Goal: Information Seeking & Learning: Learn about a topic

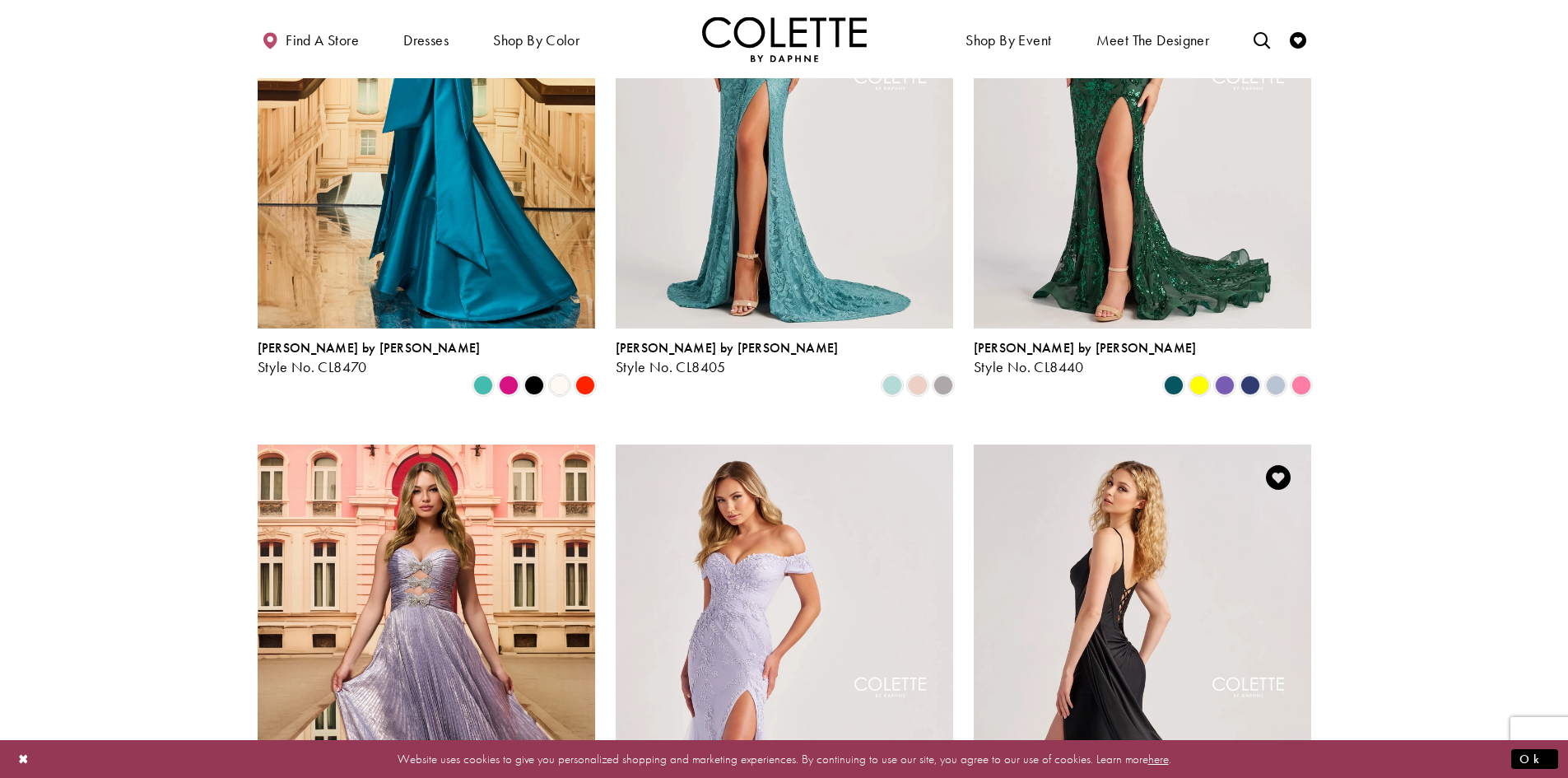
scroll to position [494, 0]
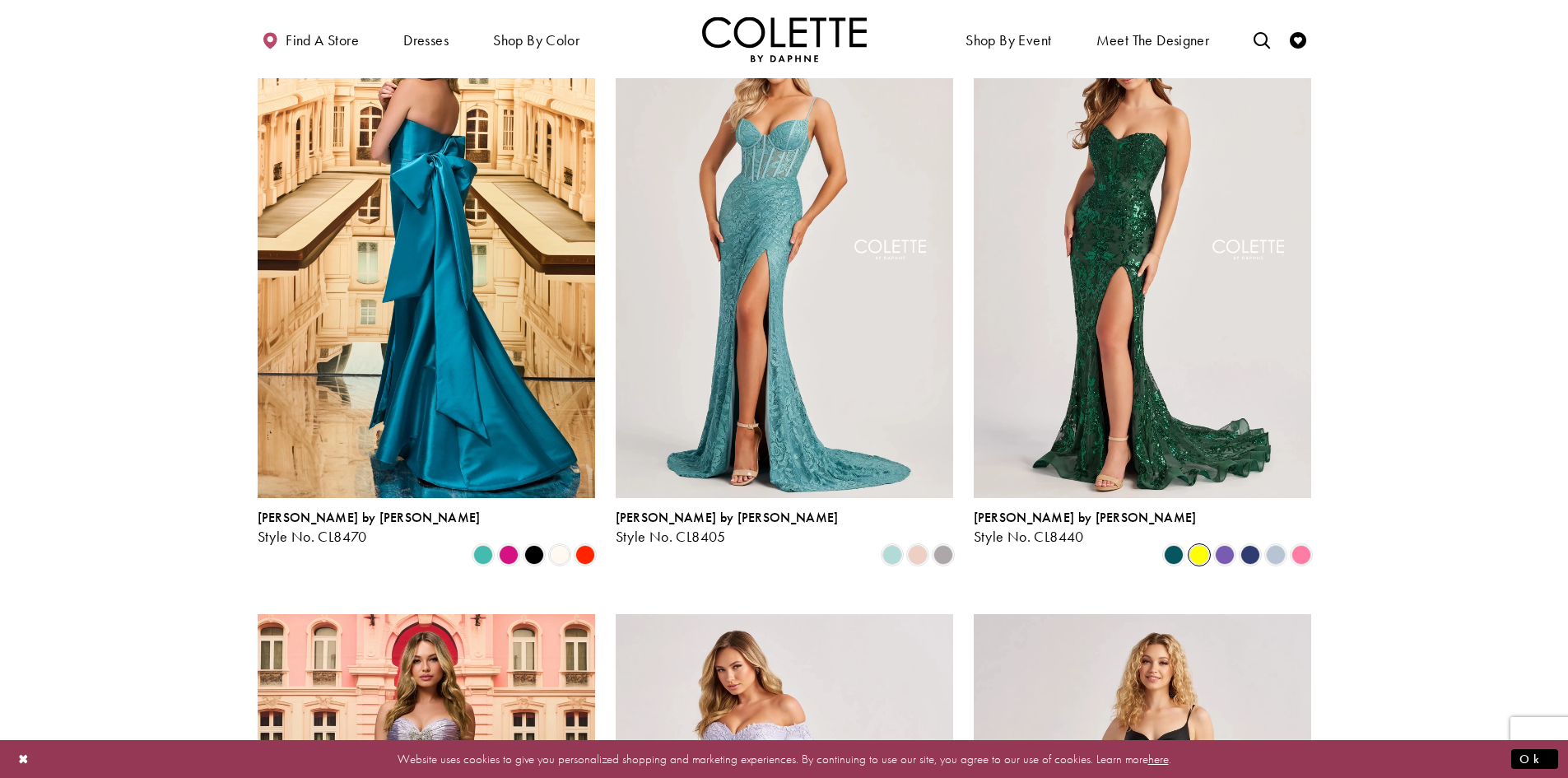
click at [1203, 545] on span "Product List" at bounding box center [1199, 554] width 20 height 20
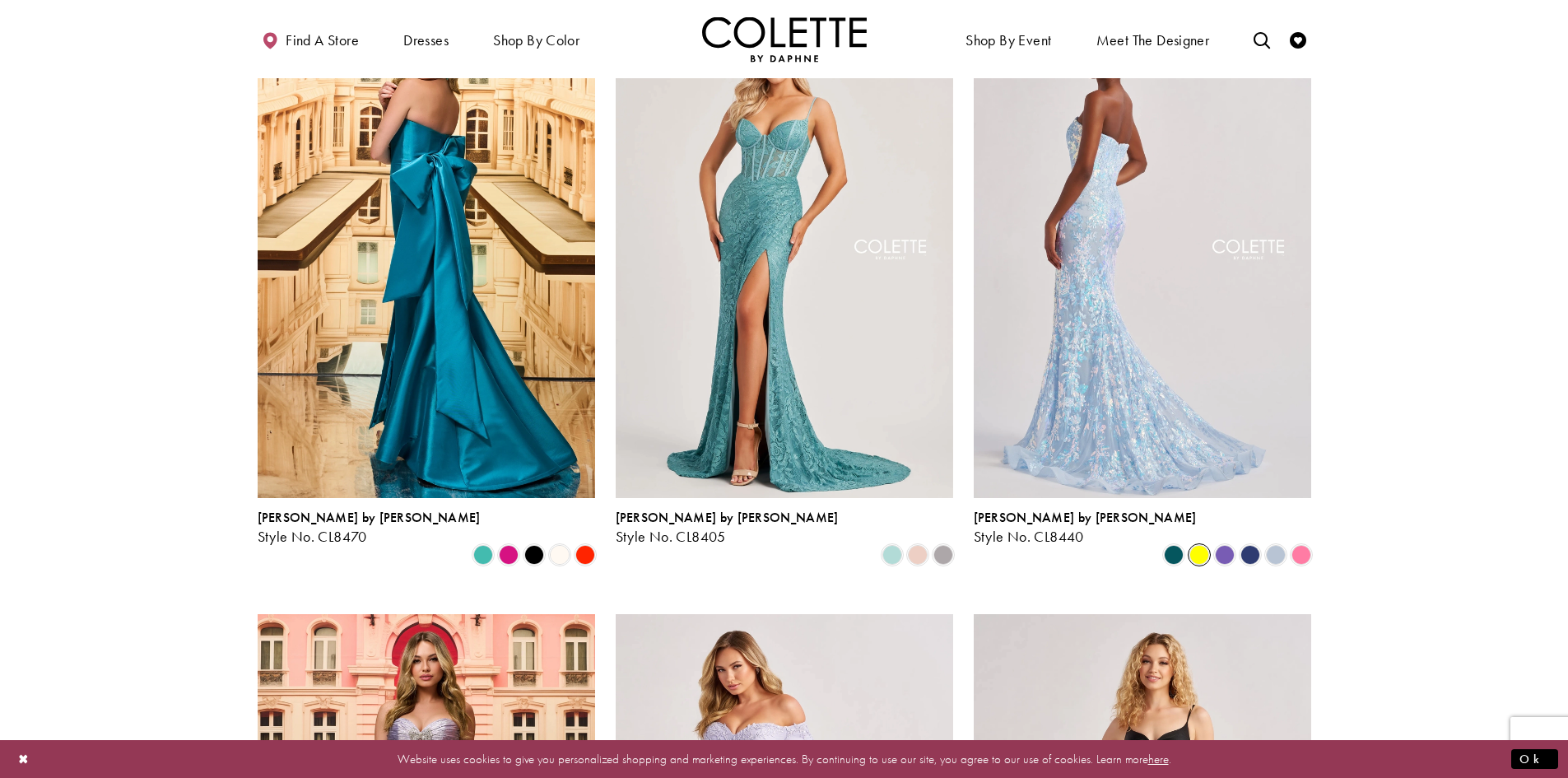
click at [1134, 353] on img "Visit Colette by Daphne Style No. CL8440 Page" at bounding box center [1142, 251] width 337 height 490
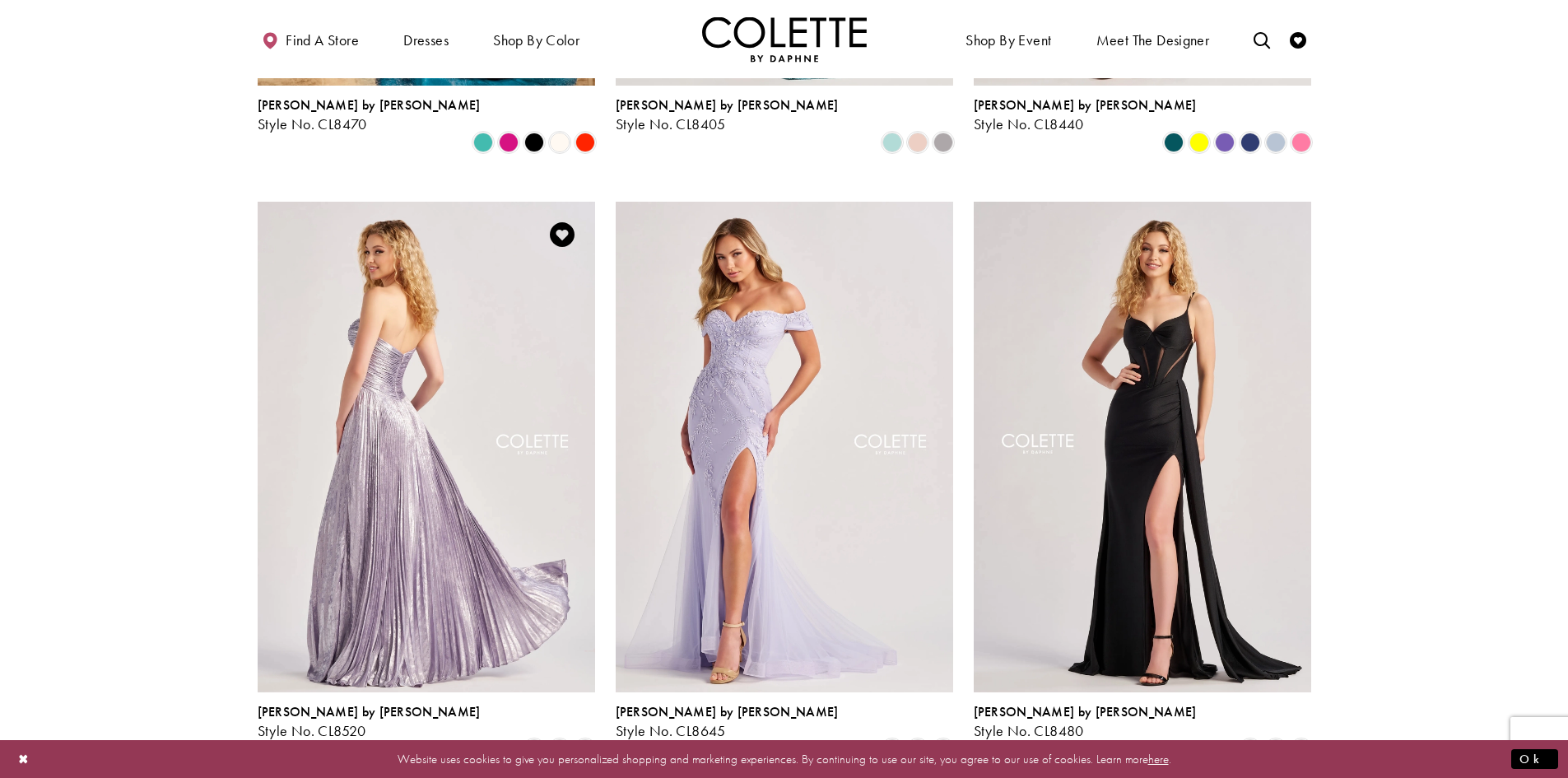
scroll to position [907, 0]
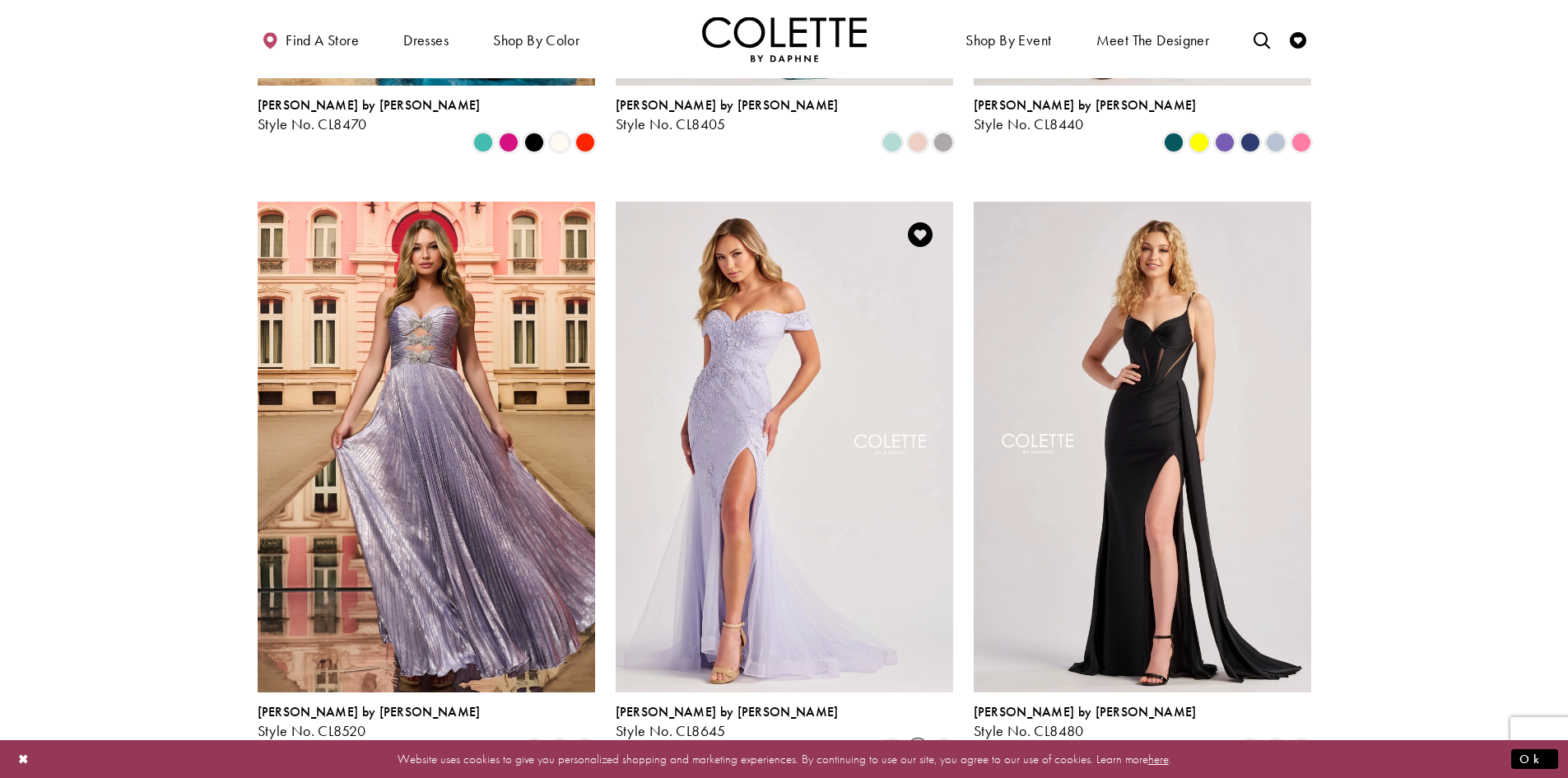
click at [916, 739] on span "Product List" at bounding box center [917, 748] width 20 height 20
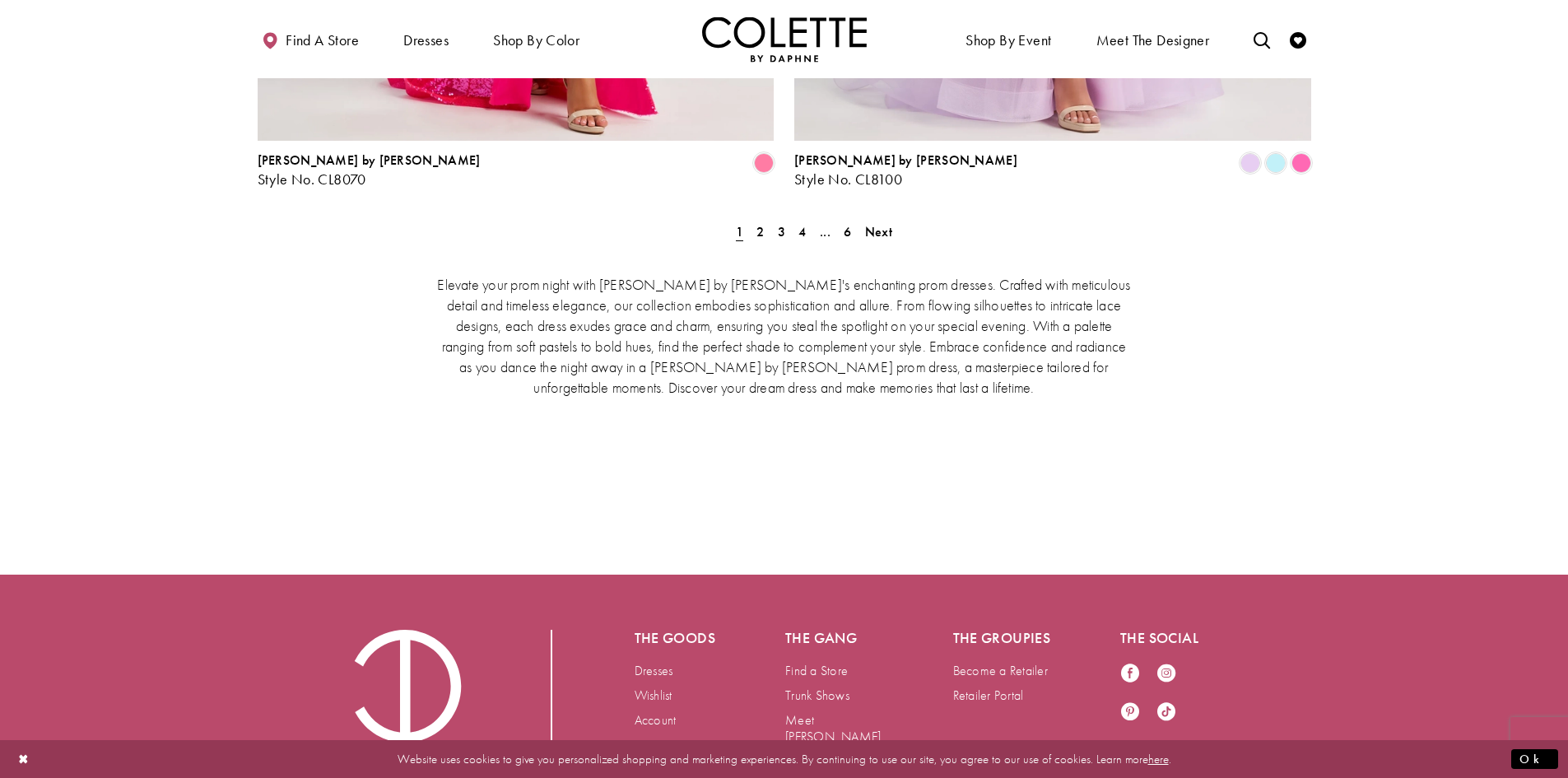
scroll to position [3540, 0]
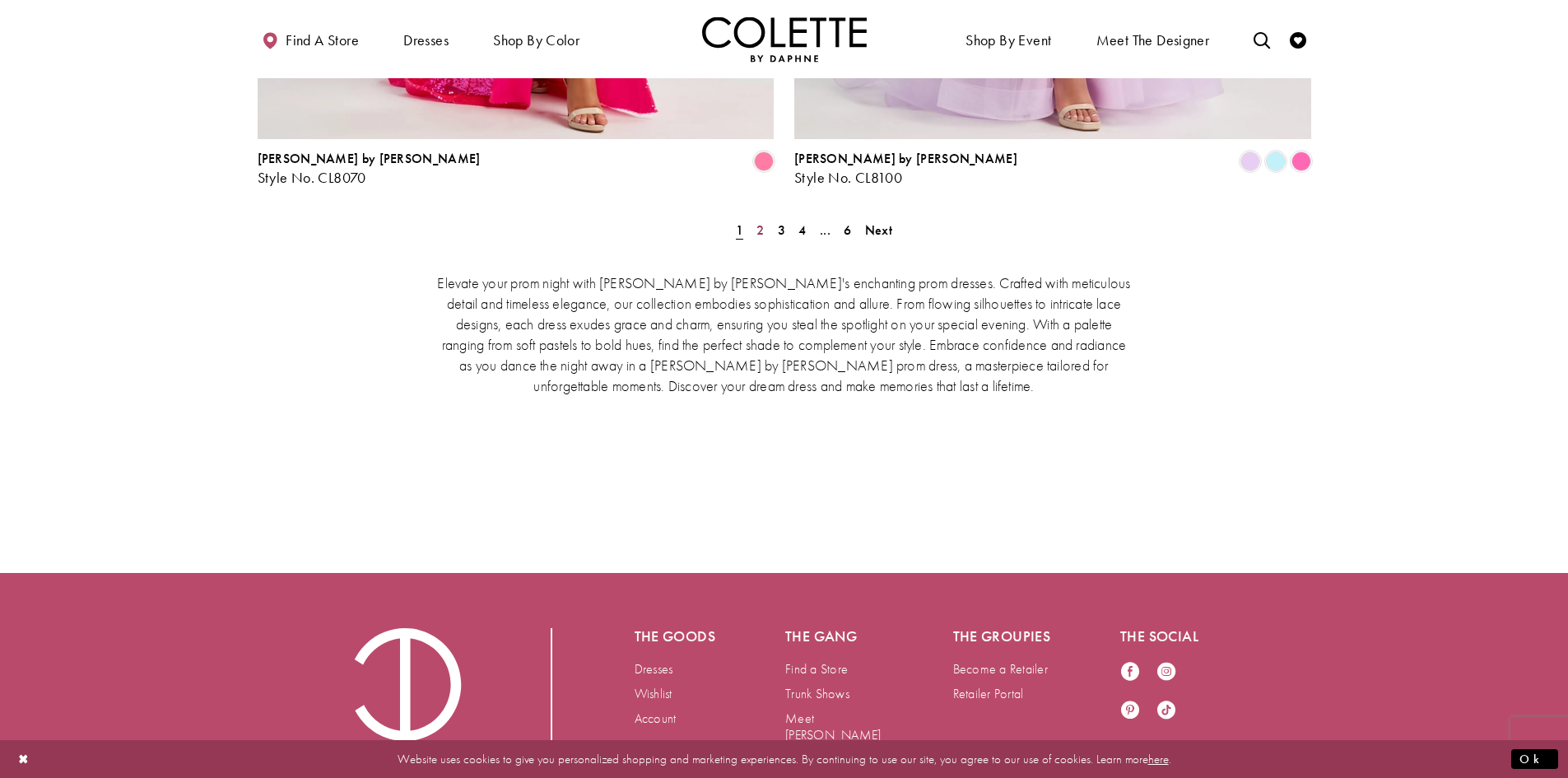
drag, startPoint x: 759, startPoint y: 150, endPoint x: 766, endPoint y: 170, distance: 21.2
click at [759, 221] on span "2" at bounding box center [760, 229] width 8 height 17
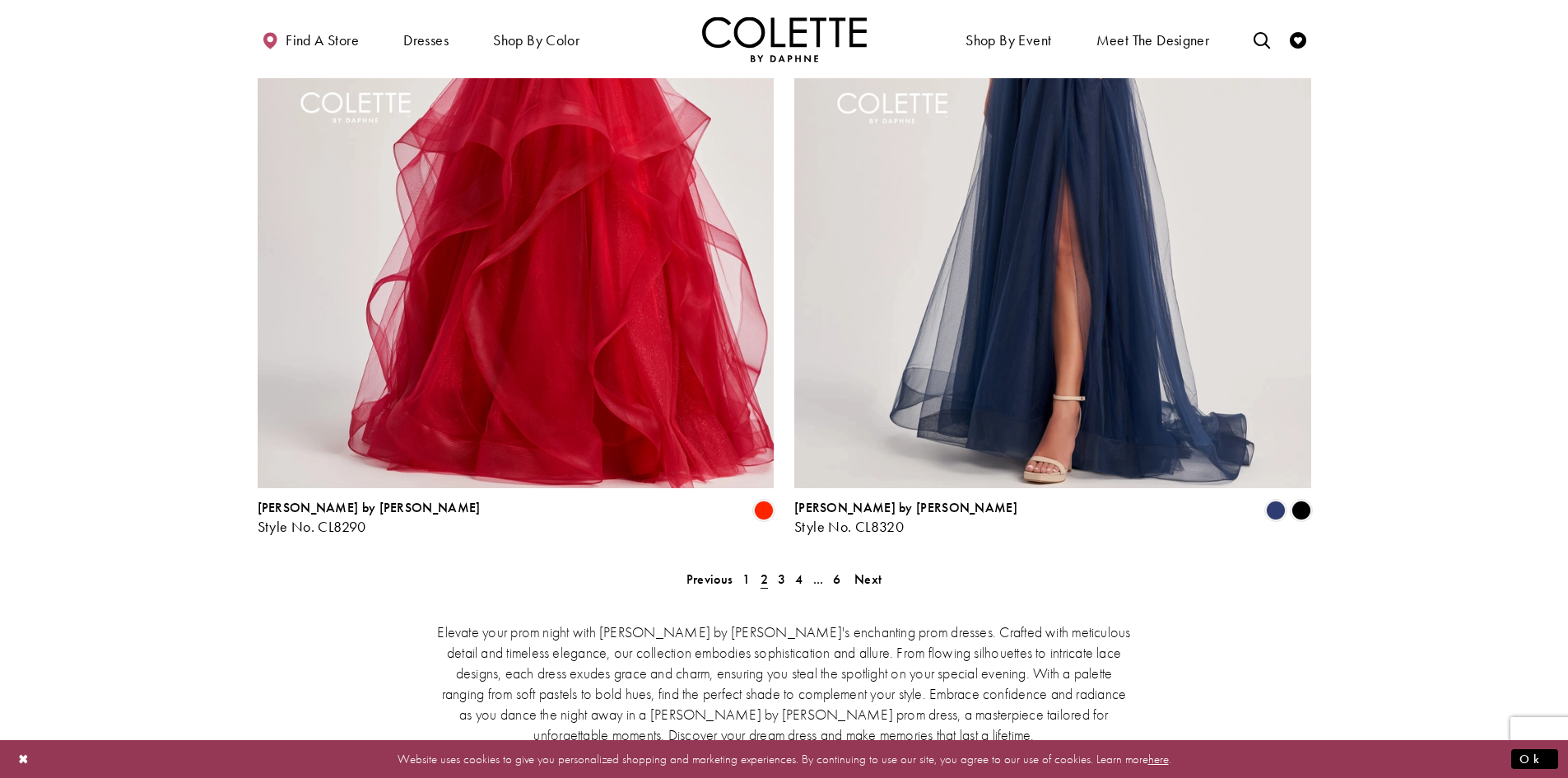
scroll to position [3221, 0]
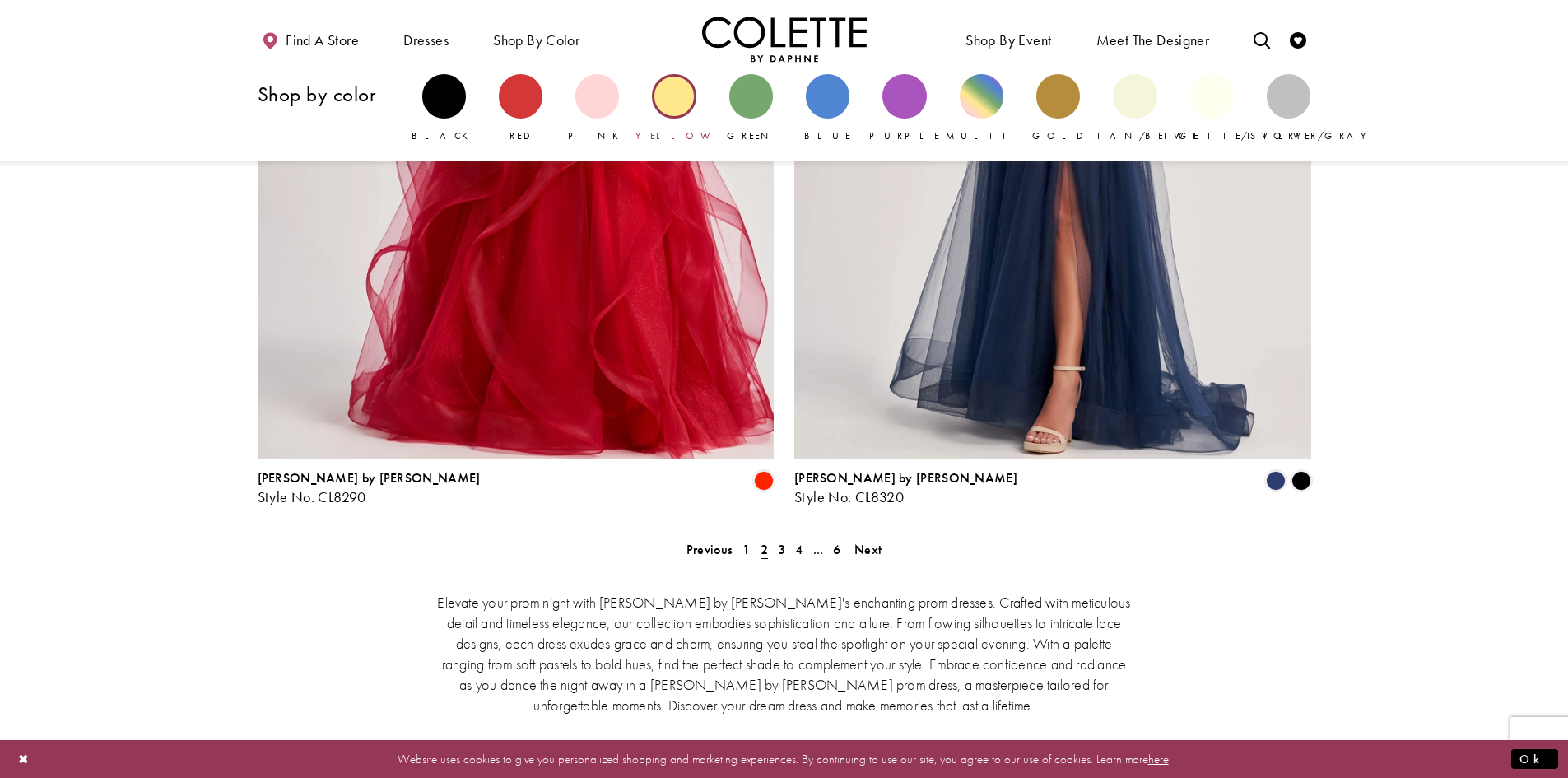
click at [679, 110] on div "Primary block" at bounding box center [673, 96] width 44 height 44
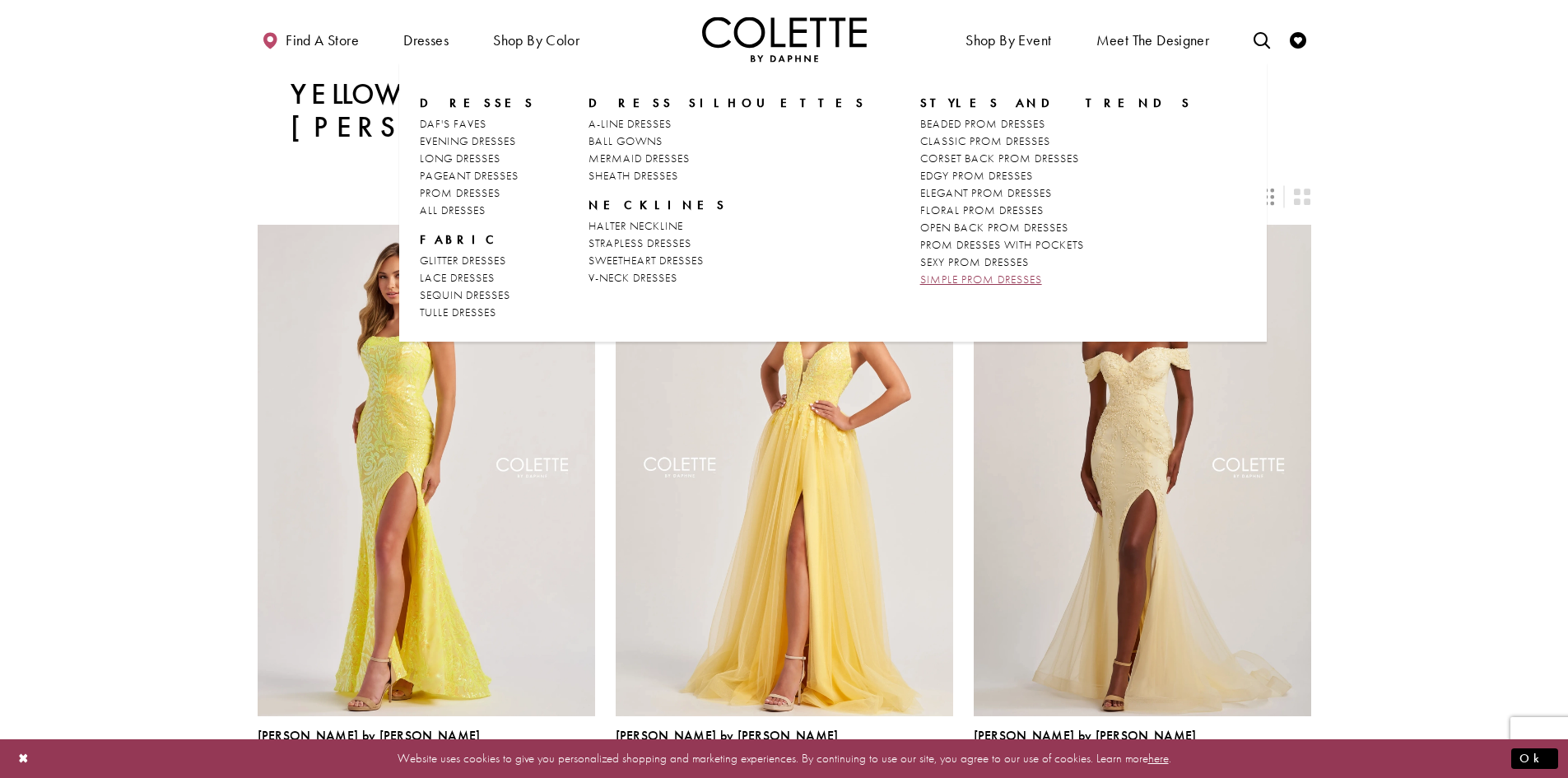
click at [920, 276] on span "SIMPLE PROM DRESSES" at bounding box center [981, 279] width 122 height 15
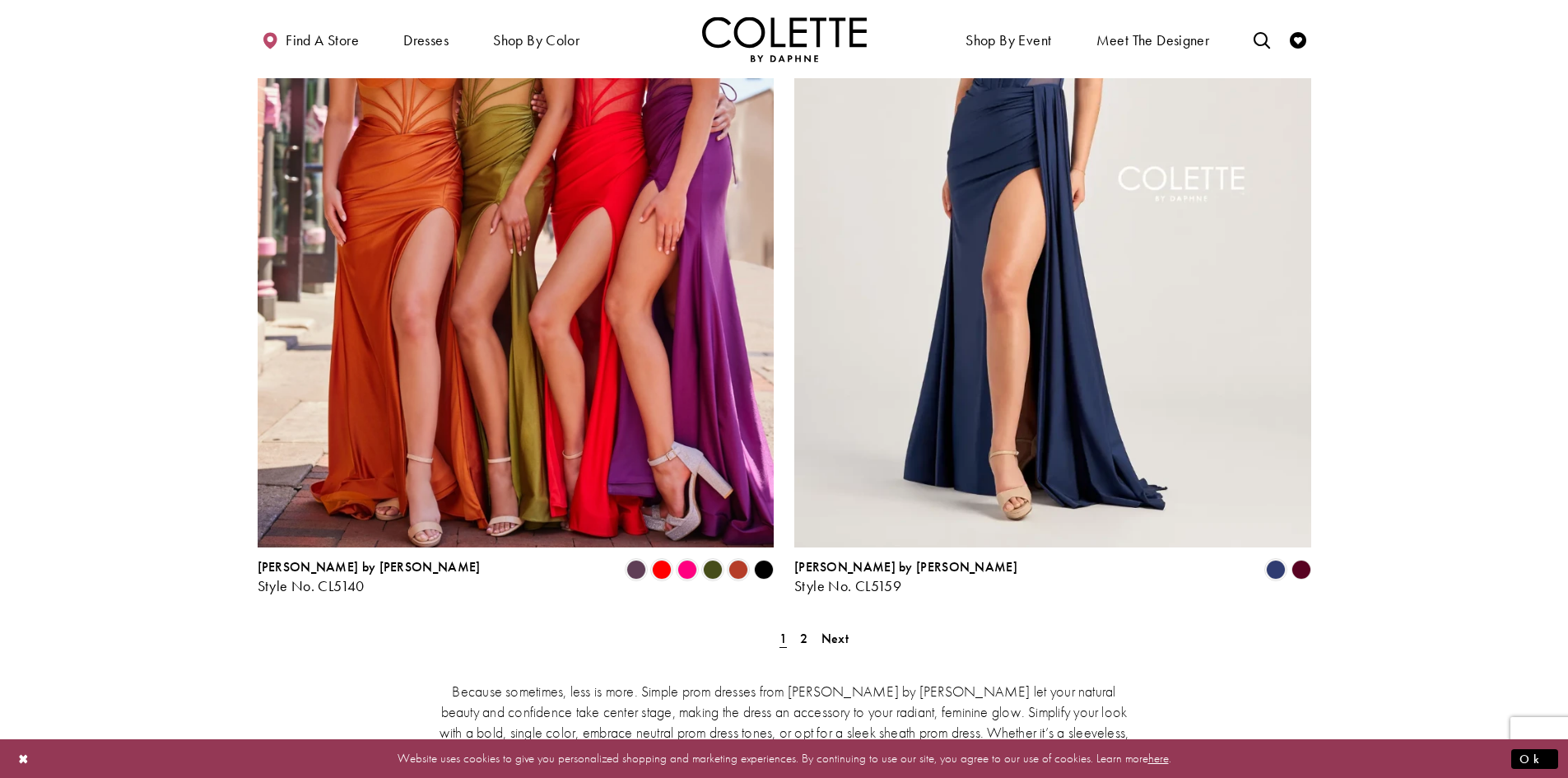
scroll to position [3127, 0]
